Goal: Find specific page/section: Find specific page/section

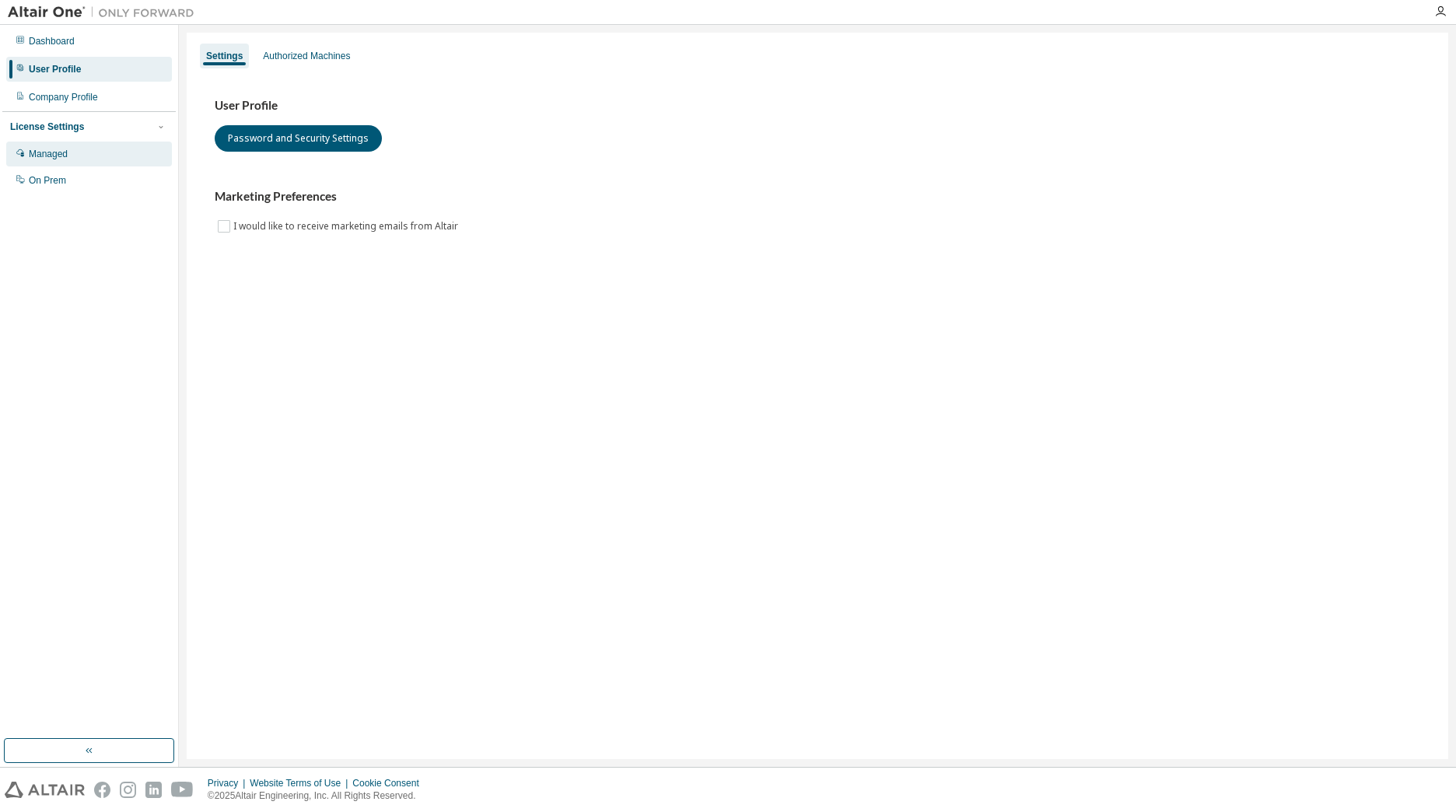
click at [59, 162] on div "Managed" at bounding box center [89, 154] width 166 height 25
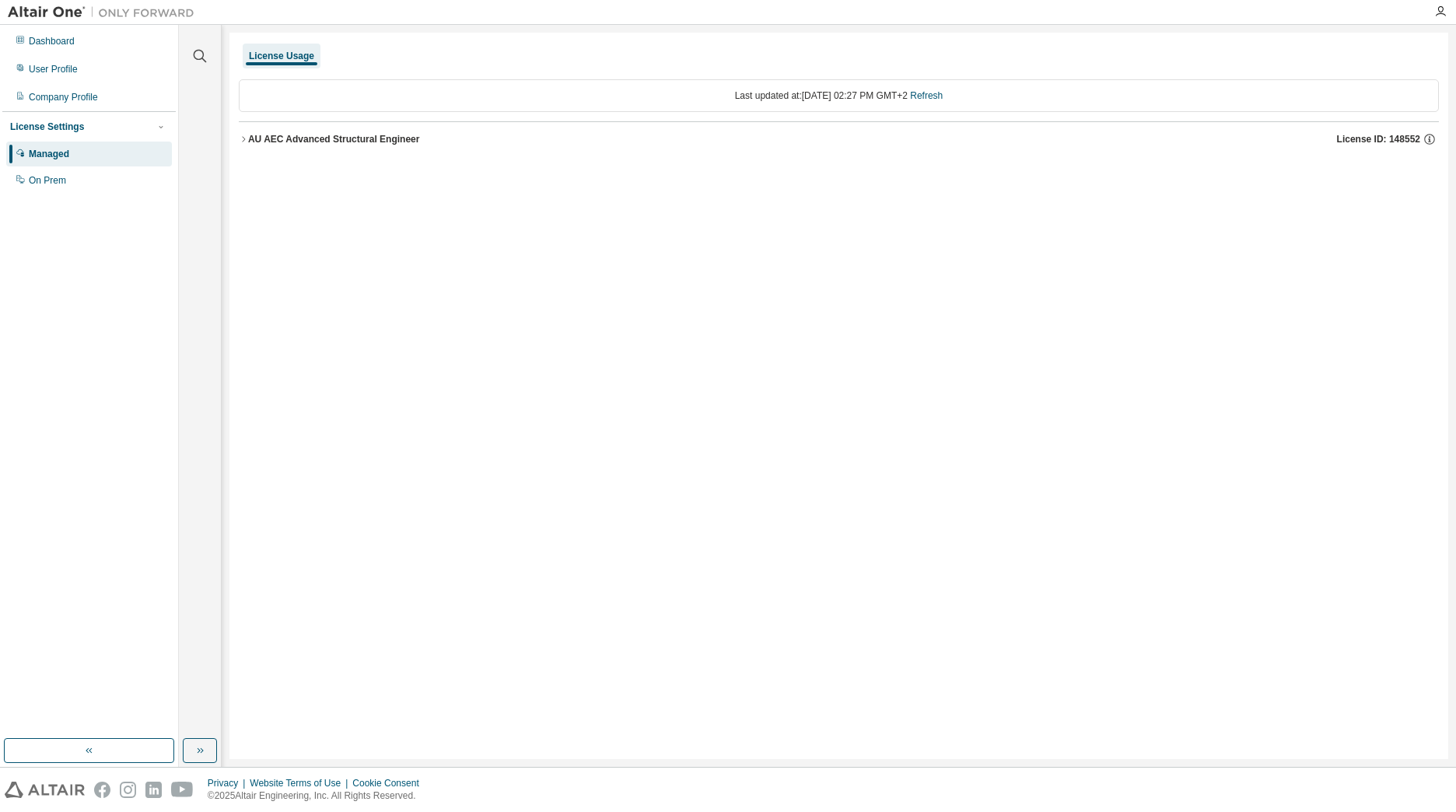
click at [363, 139] on div "AU AEC Advanced Structural Engineer" at bounding box center [334, 139] width 172 height 13
